Goal: Task Accomplishment & Management: Complete application form

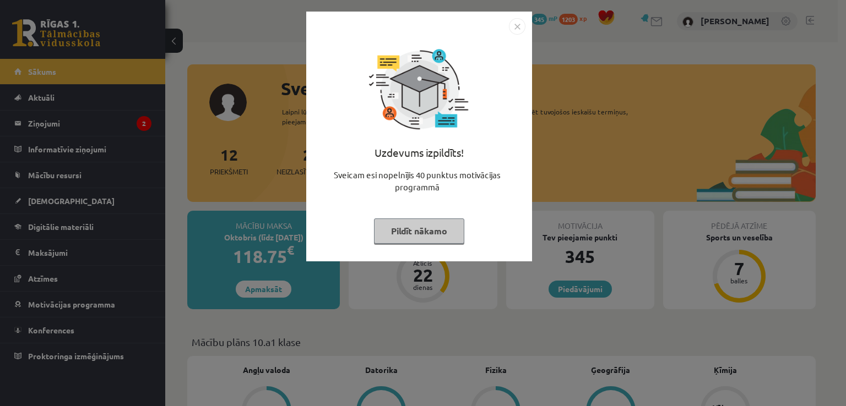
click at [517, 24] on img "Close" at bounding box center [517, 26] width 17 height 17
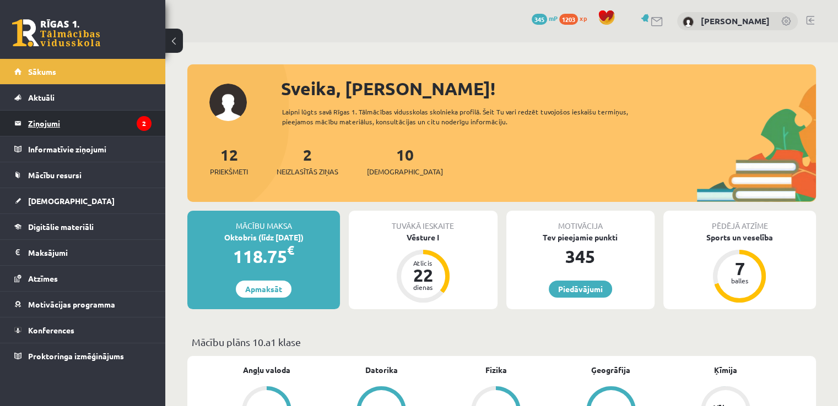
click at [61, 124] on legend "Ziņojumi 2" at bounding box center [89, 123] width 123 height 25
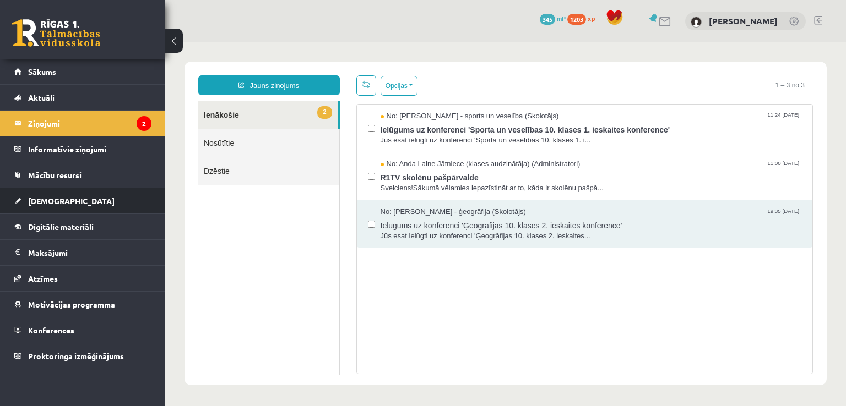
click at [55, 194] on link "[DEMOGRAPHIC_DATA]" at bounding box center [82, 200] width 137 height 25
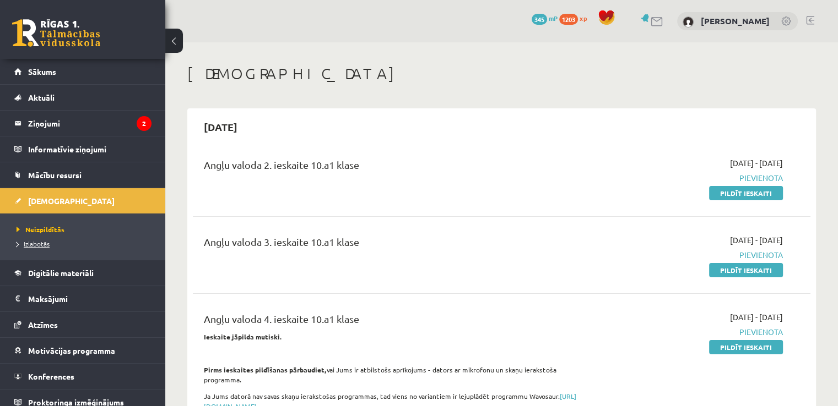
click at [46, 246] on span "Izlabotās" at bounding box center [33, 244] width 33 height 9
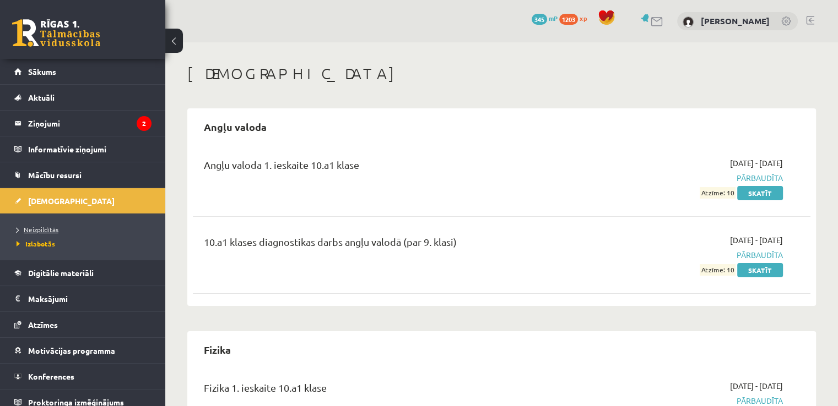
click at [35, 231] on span "Neizpildītās" at bounding box center [38, 229] width 42 height 9
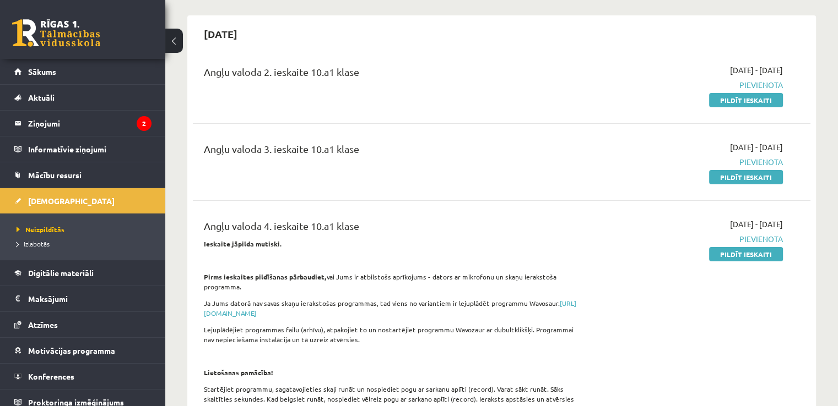
scroll to position [91, 0]
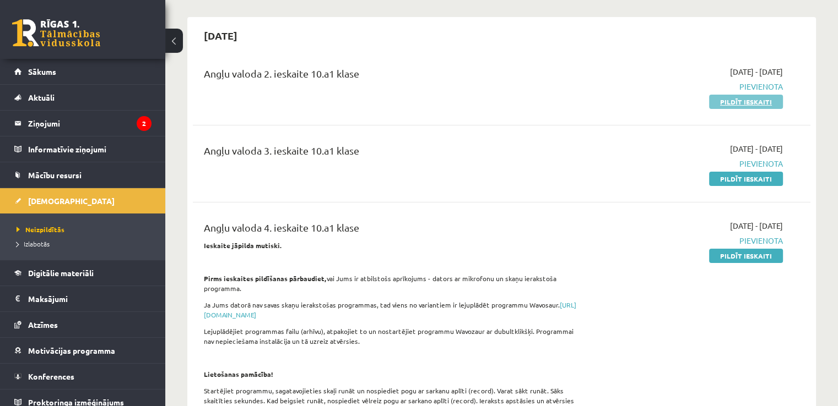
click at [752, 104] on link "Pildīt ieskaiti" at bounding box center [746, 102] width 74 height 14
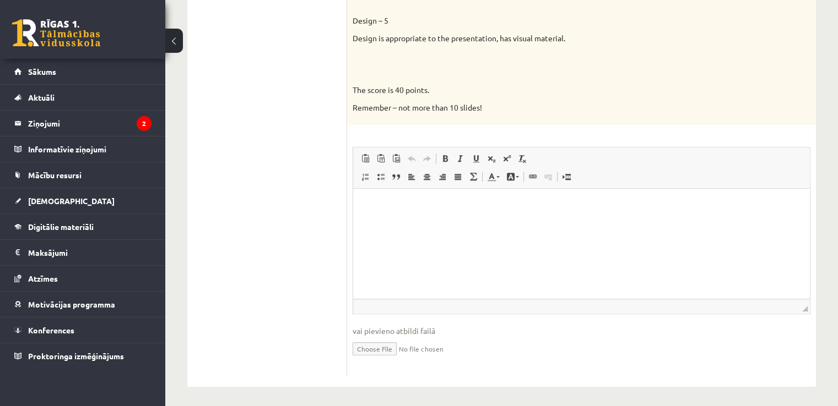
scroll to position [867, 0]
click at [387, 345] on input "file" at bounding box center [582, 349] width 458 height 23
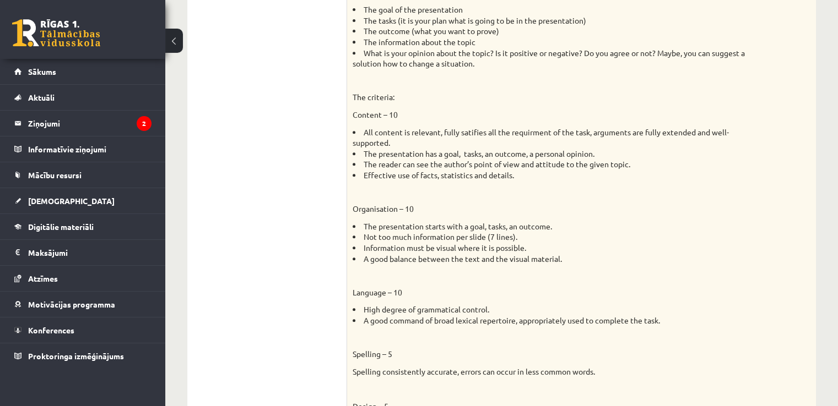
scroll to position [870, 0]
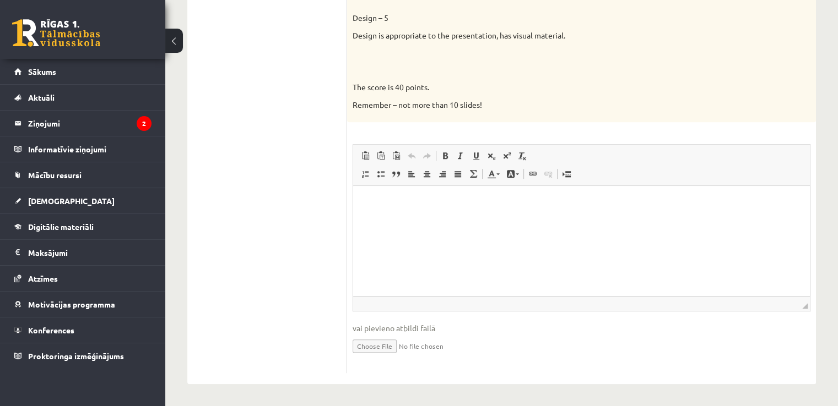
click at [381, 345] on input "file" at bounding box center [582, 345] width 458 height 23
type input "**********"
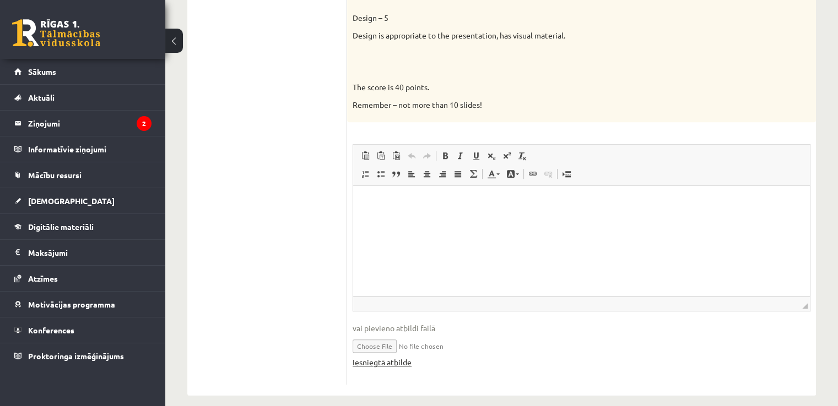
click at [404, 360] on link "Iesniegtā atbilde" at bounding box center [382, 363] width 59 height 12
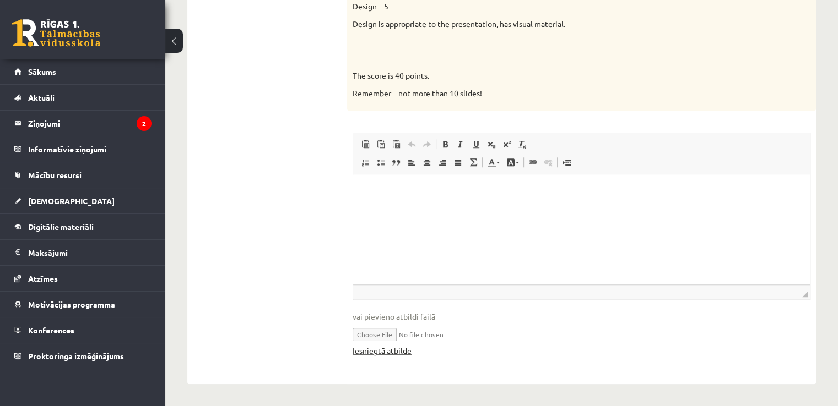
click at [388, 353] on link "Iesniegtā atbilde" at bounding box center [382, 351] width 59 height 12
click at [422, 339] on input "file" at bounding box center [582, 334] width 458 height 23
click at [412, 145] on span at bounding box center [411, 144] width 9 height 9
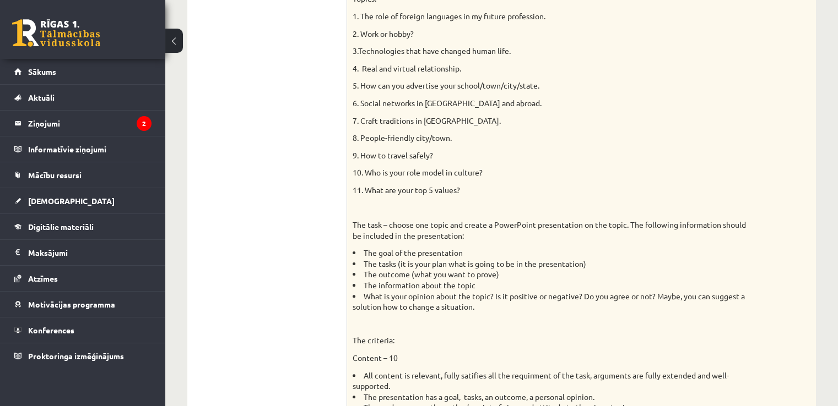
scroll to position [216, 0]
